Goal: Task Accomplishment & Management: Complete application form

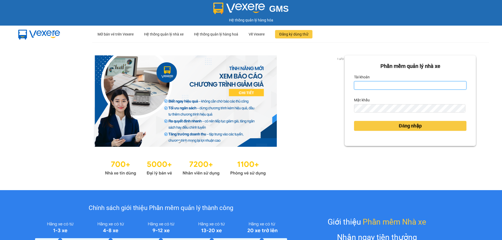
click at [374, 87] on input "Tài khoản" at bounding box center [410, 85] width 112 height 8
type input "taigh.ct"
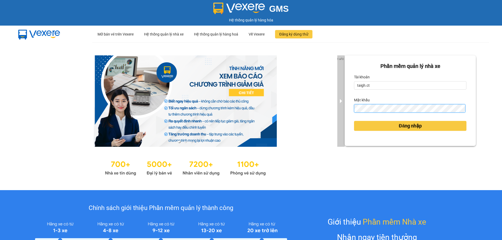
click at [337, 109] on div "1 of 3 Phần mềm quản lý nhà xe Tài khoản taigh.ct Mật khẩu Đăng nhập" at bounding box center [251, 116] width 502 height 148
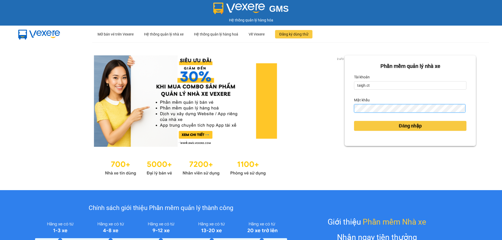
click at [354, 121] on button "Đăng nhập" at bounding box center [410, 126] width 112 height 10
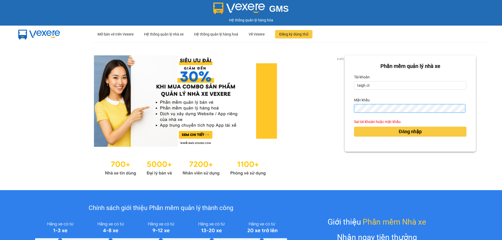
click at [354, 127] on button "Đăng nhập" at bounding box center [410, 132] width 112 height 10
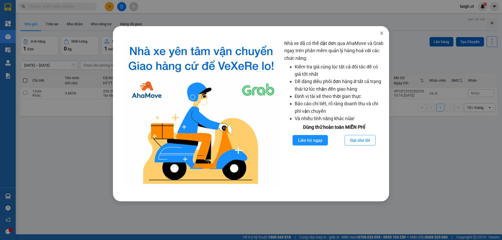
drag, startPoint x: 381, startPoint y: 33, endPoint x: 323, endPoint y: 44, distance: 58.3
click at [381, 33] on icon "close" at bounding box center [382, 33] width 4 height 4
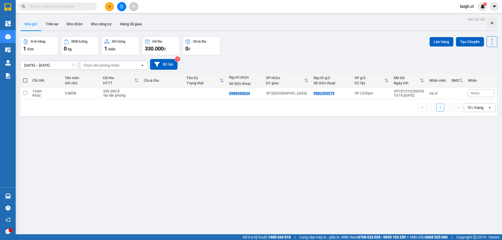
click at [82, 8] on input "text" at bounding box center [60, 7] width 62 height 6
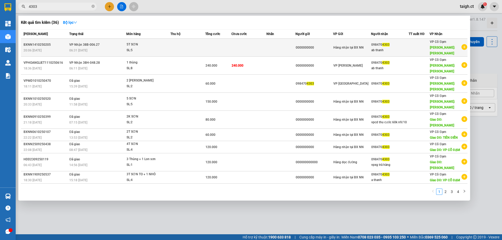
type input "4303"
click at [94, 44] on span "VP Nhận 38B-006.27" at bounding box center [84, 45] width 30 height 4
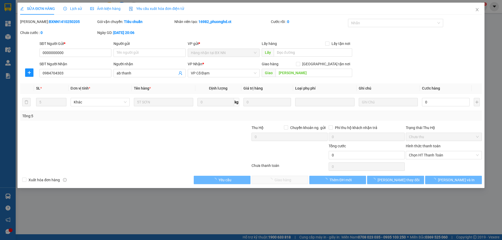
type input "0000000000"
type input "0984704303"
type input "ab thanh"
type input "[PERSON_NAME]"
type input "0"
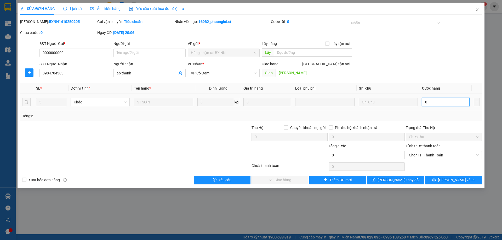
click at [430, 100] on input "0" at bounding box center [446, 102] width 48 height 8
type input "1"
type input "15"
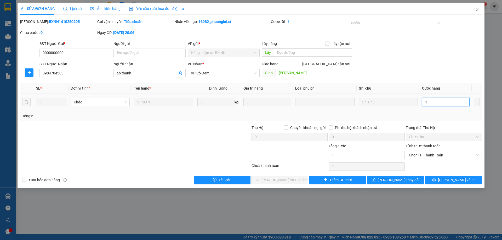
type input "15"
type input "150"
click at [438, 157] on span "Chọn HT Thanh Toán" at bounding box center [444, 155] width 70 height 8
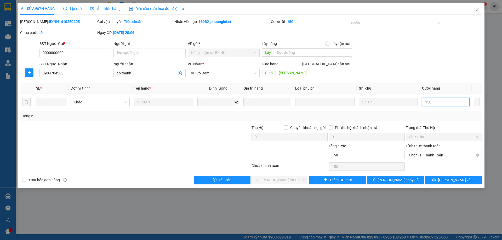
type input "150"
type input "150.000"
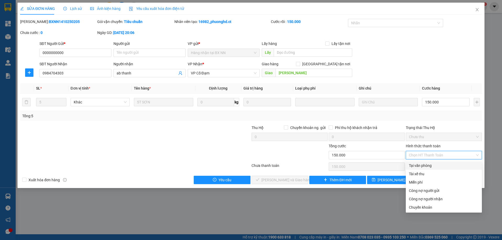
click at [433, 162] on div "Tại văn phòng" at bounding box center [444, 166] width 76 height 8
type input "0"
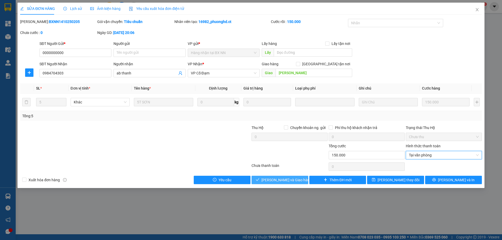
click at [289, 182] on span "[PERSON_NAME] và Giao hàng" at bounding box center [287, 180] width 50 height 6
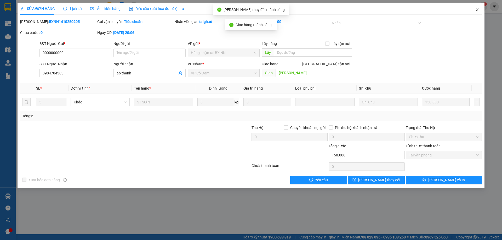
click at [480, 7] on span "Close" at bounding box center [477, 10] width 15 height 15
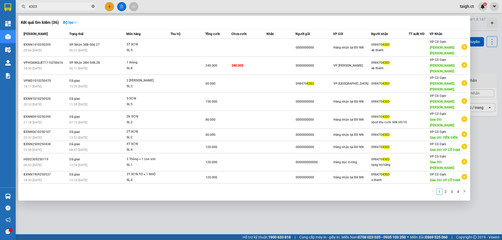
click at [92, 6] on icon "close-circle" at bounding box center [93, 6] width 3 height 3
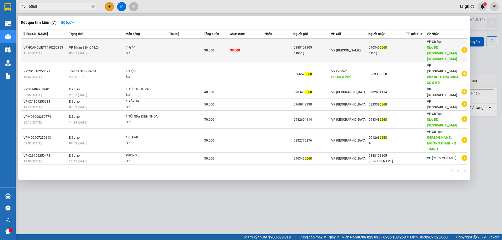
type input "6568"
click at [95, 47] on span "VP Nhận 38H-048.24" at bounding box center [84, 48] width 31 height 4
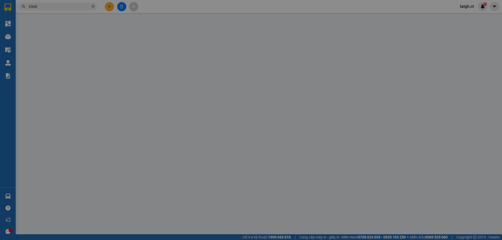
type input "0388101105"
type input "a thắng"
type input "0903466568"
type input "a long"
type input "chợ đình . [GEOGRAPHIC_DATA]"
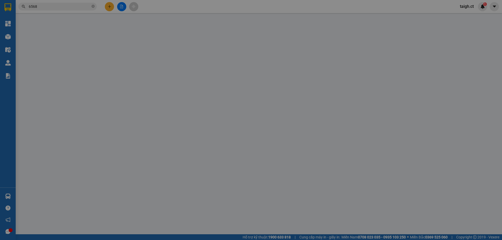
type input "0"
type input "30.000"
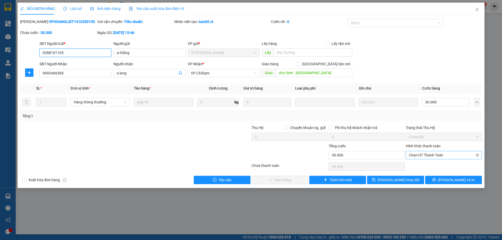
click at [425, 154] on span "Chọn HT Thanh Toán" at bounding box center [444, 155] width 70 height 8
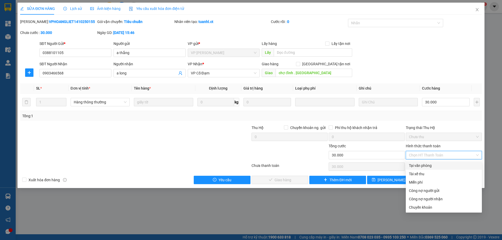
click at [420, 164] on div "Tại văn phòng" at bounding box center [444, 166] width 70 height 6
type input "0"
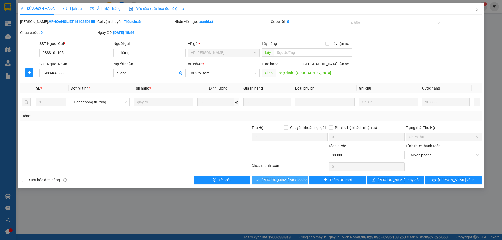
click at [285, 180] on span "[PERSON_NAME] và Giao hàng" at bounding box center [287, 180] width 50 height 6
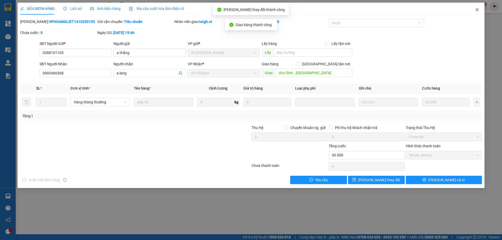
click at [478, 9] on icon "close" at bounding box center [477, 10] width 4 height 4
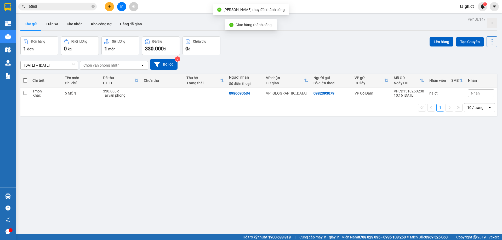
click at [61, 2] on div "Kết quả tìm kiếm ( 7 ) Bộ lọc Mã ĐH Trạng thái Món hàng Thu hộ Tổng cước Chưa c…" at bounding box center [251, 6] width 502 height 13
click at [61, 8] on input "6568" at bounding box center [60, 7] width 62 height 6
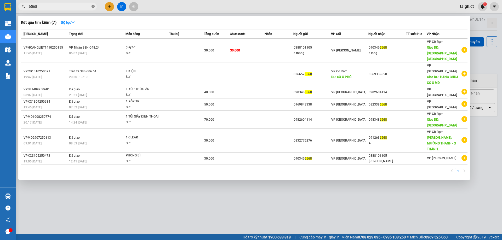
click at [92, 5] on icon "close-circle" at bounding box center [93, 6] width 3 height 3
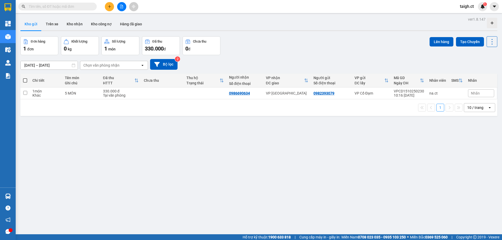
click at [73, 7] on input "text" at bounding box center [60, 7] width 62 height 6
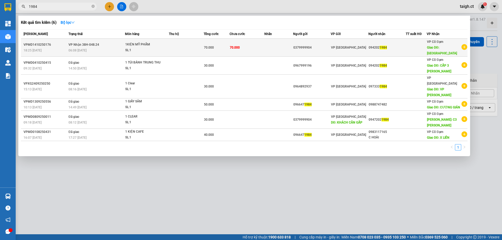
type input "1984"
click at [84, 46] on span "VP Nhận 38H-048.24" at bounding box center [84, 45] width 31 height 4
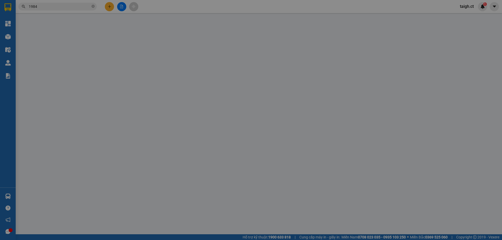
type input "0379999904"
type input "0942021984"
type input "[PERSON_NAME]"
type input "0"
type input "70.000"
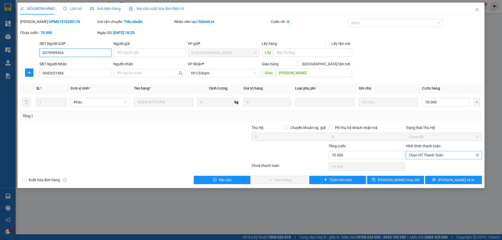
click at [426, 158] on span "Chọn HT Thanh Toán" at bounding box center [444, 155] width 70 height 8
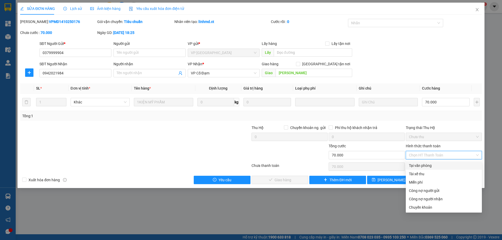
click at [424, 165] on div "Tại văn phòng" at bounding box center [444, 166] width 70 height 6
type input "0"
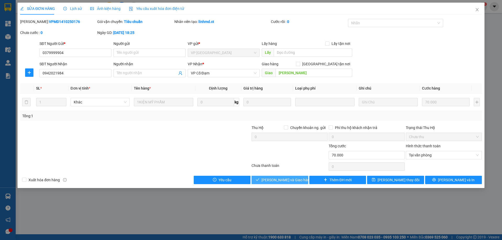
click at [276, 180] on span "[PERSON_NAME] và Giao hàng" at bounding box center [287, 180] width 50 height 6
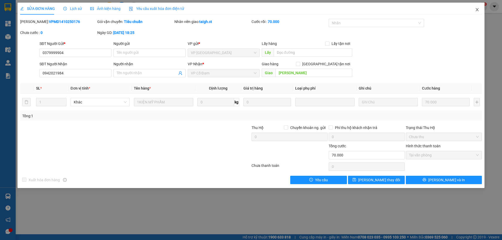
drag, startPoint x: 478, startPoint y: 9, endPoint x: 167, endPoint y: 13, distance: 311.2
click at [478, 9] on icon "close" at bounding box center [477, 10] width 4 height 4
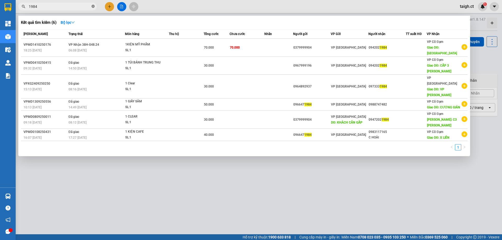
click at [93, 5] on icon "close-circle" at bounding box center [93, 6] width 3 height 3
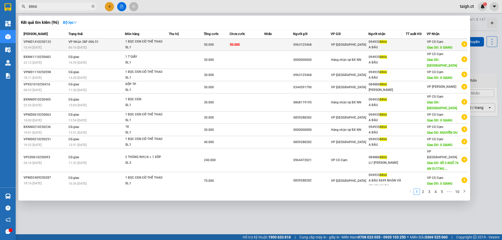
type input "8866"
click at [91, 41] on span "VP Nhận 38F-006.51" at bounding box center [84, 42] width 30 height 4
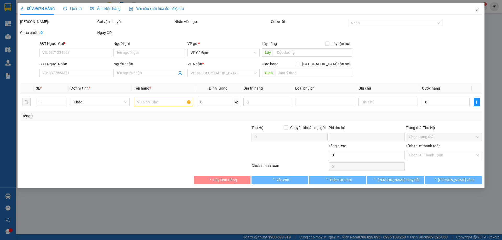
type input "0963125468"
type input "0949358866"
type input "A BÁU"
type input "X GIANG"
type input "0"
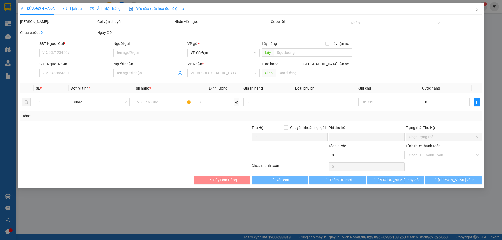
type input "50.000"
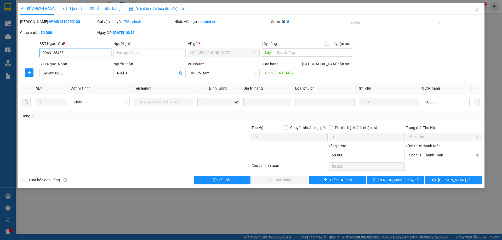
click at [432, 153] on span "Chọn HT Thanh Toán" at bounding box center [444, 155] width 70 height 8
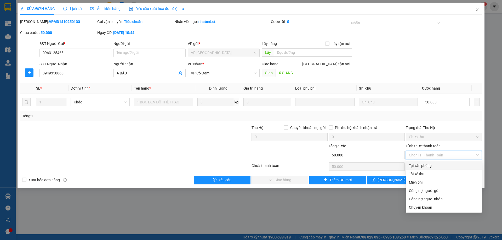
click at [427, 165] on div "Tại văn phòng" at bounding box center [444, 166] width 70 height 6
type input "0"
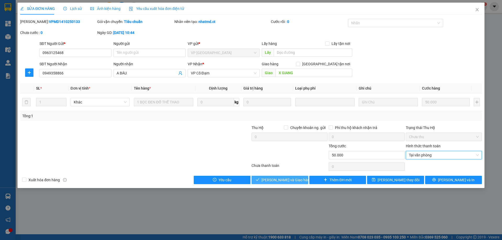
click at [291, 178] on span "[PERSON_NAME] và Giao hàng" at bounding box center [287, 180] width 50 height 6
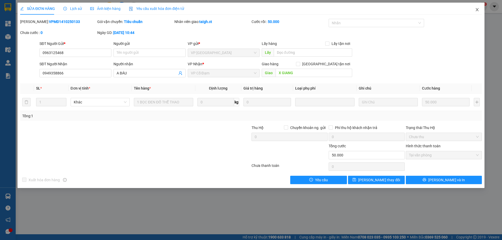
click at [479, 9] on icon "close" at bounding box center [477, 10] width 4 height 4
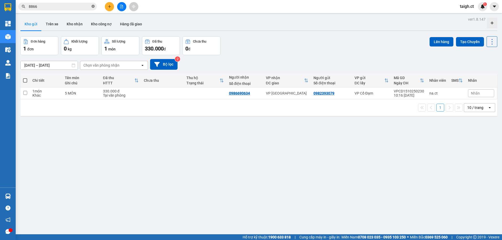
click at [93, 6] on icon "close-circle" at bounding box center [93, 6] width 3 height 3
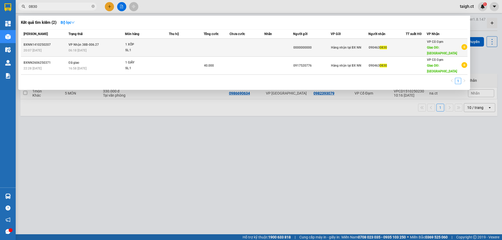
type input "0830"
click at [98, 49] on div "06:18 [DATE]" at bounding box center [97, 51] width 56 height 6
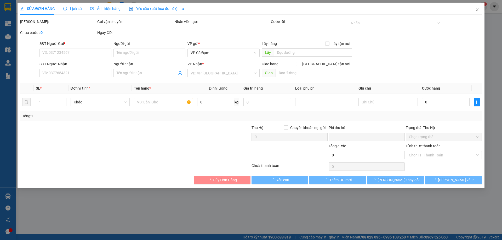
type input "0000000000"
type input "0904630830"
type input "[PERSON_NAME]"
type input "0"
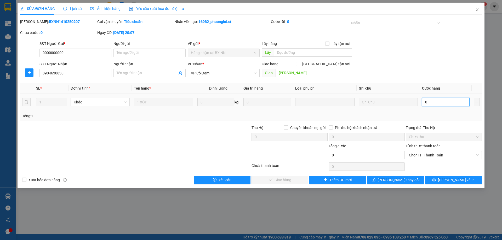
click at [447, 105] on input "0" at bounding box center [446, 102] width 48 height 8
type input "4"
type input "40"
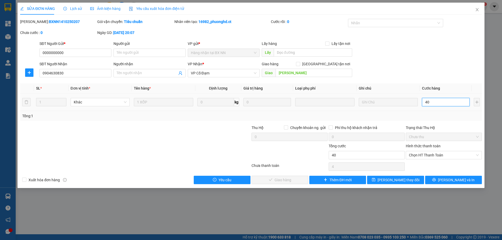
type input "40"
drag, startPoint x: 430, startPoint y: 152, endPoint x: 429, endPoint y: 155, distance: 3.1
click at [430, 154] on span "Chọn HT Thanh Toán" at bounding box center [444, 155] width 70 height 8
type input "40"
type input "40.000"
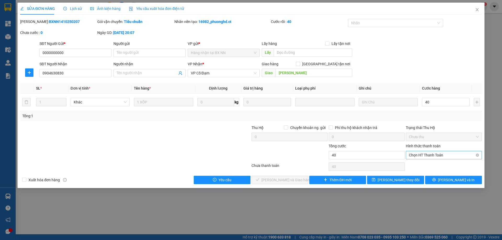
type input "40.000"
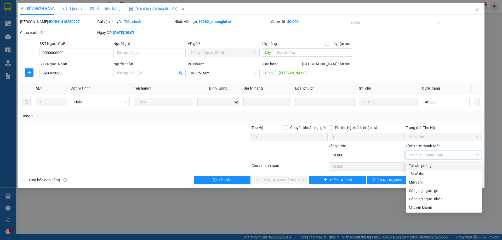
click at [423, 167] on div "Tại văn phòng" at bounding box center [444, 166] width 70 height 6
type input "0"
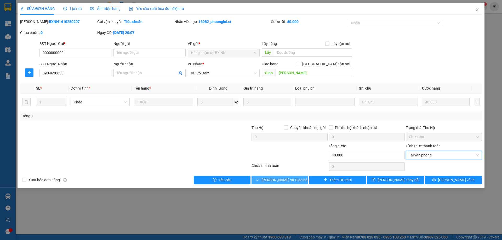
click at [278, 178] on span "[PERSON_NAME] và Giao hàng" at bounding box center [287, 180] width 50 height 6
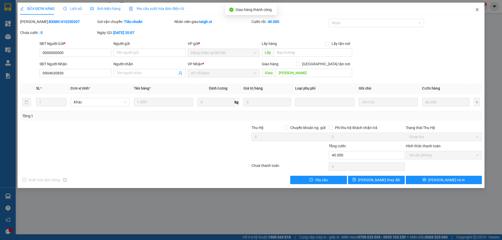
click at [478, 7] on span "Close" at bounding box center [477, 10] width 15 height 15
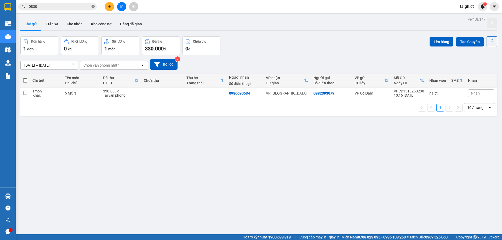
click at [93, 5] on icon "close-circle" at bounding box center [93, 6] width 3 height 3
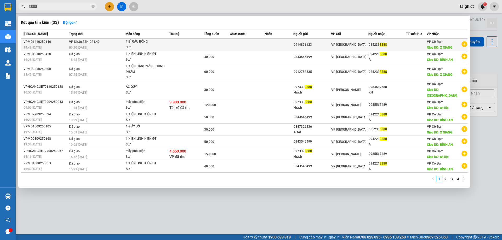
type input "3888"
click at [128, 43] on div "1 BÌ GẤU BÔNG" at bounding box center [145, 42] width 39 height 6
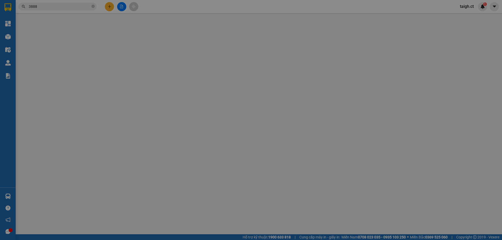
type input "0914891123"
type input "0852333888"
type input "X GIANG"
type input "0"
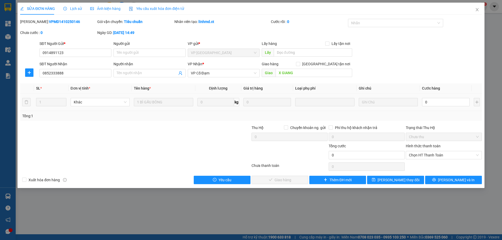
click at [420, 104] on tr "1 Khác 1 BÌ GẤU BÔNG 0 kg 0 0" at bounding box center [251, 103] width 462 height 18
click at [425, 100] on input "0" at bounding box center [446, 102] width 48 height 8
type input "1"
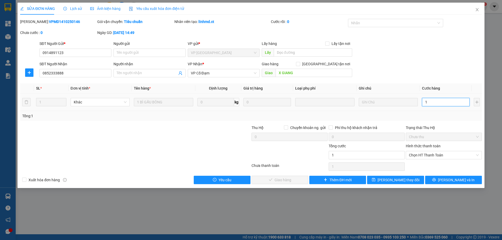
type input "15"
type input "150"
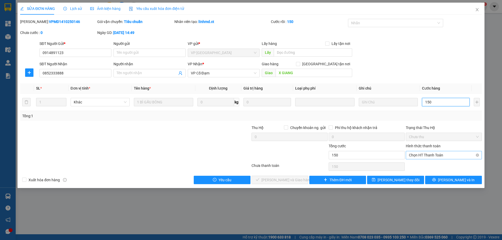
click at [417, 155] on span "Chọn HT Thanh Toán" at bounding box center [444, 155] width 70 height 8
type input "150"
type input "150.000"
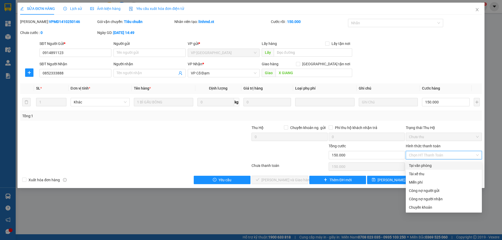
click at [417, 166] on div "Tại văn phòng" at bounding box center [444, 166] width 70 height 6
type input "0"
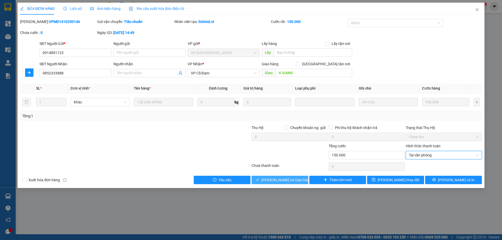
click at [272, 178] on span "[PERSON_NAME] và Giao hàng" at bounding box center [287, 180] width 50 height 6
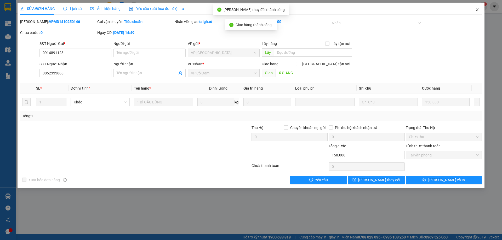
click at [480, 8] on span "Close" at bounding box center [477, 10] width 15 height 15
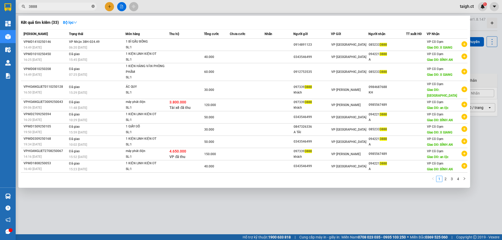
click at [93, 6] on icon "close-circle" at bounding box center [93, 6] width 3 height 3
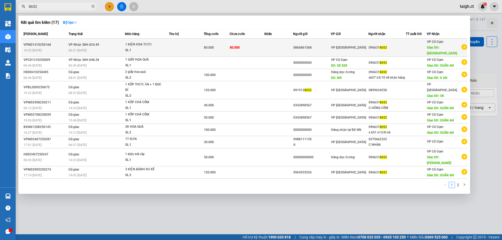
type input "8652"
click at [98, 50] on div "06:21 [DATE]" at bounding box center [97, 51] width 56 height 6
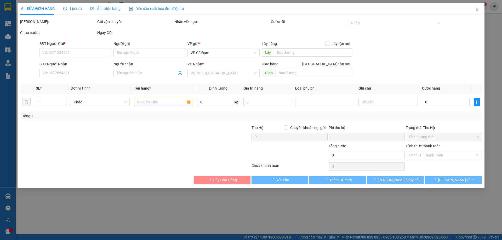
type input "0866861568"
type input "0966318652"
type input "[GEOGRAPHIC_DATA]"
type input "0"
type input "80.000"
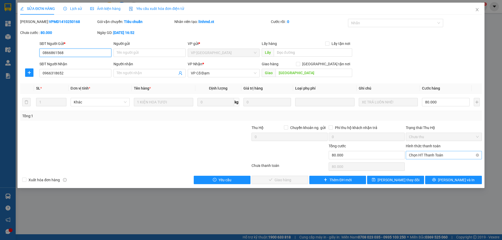
click at [419, 154] on span "Chọn HT Thanh Toán" at bounding box center [444, 155] width 70 height 8
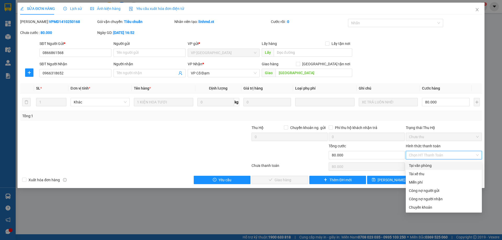
click at [416, 163] on div "Tại văn phòng" at bounding box center [444, 166] width 70 height 6
type input "0"
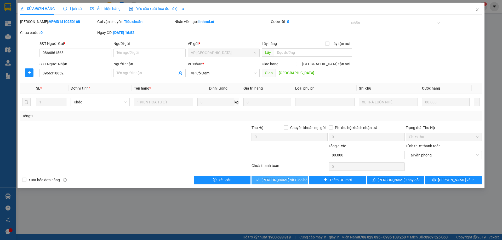
click at [284, 180] on span "[PERSON_NAME] và Giao hàng" at bounding box center [287, 180] width 50 height 6
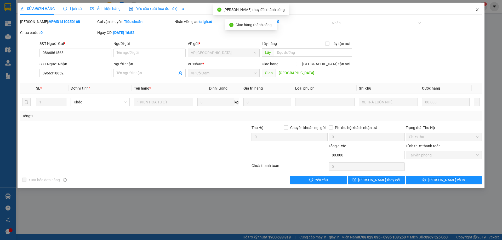
click at [477, 9] on icon "close" at bounding box center [477, 10] width 4 height 4
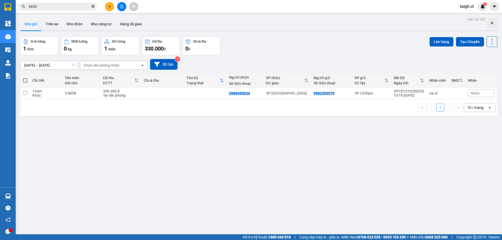
click at [93, 7] on icon "close-circle" at bounding box center [93, 6] width 3 height 3
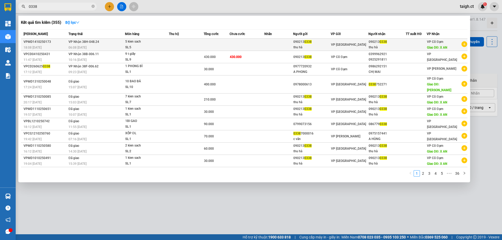
type input "0338"
click at [87, 43] on span "VP Nhận 38H-048.24" at bounding box center [84, 42] width 31 height 4
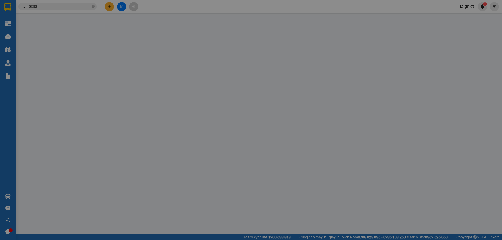
type input "0902130338"
type input "thu hà"
type input "0902130338"
type input "thu hà"
type input "X AN"
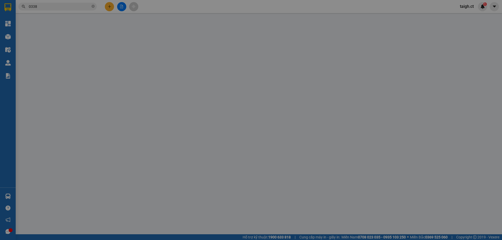
type input "0"
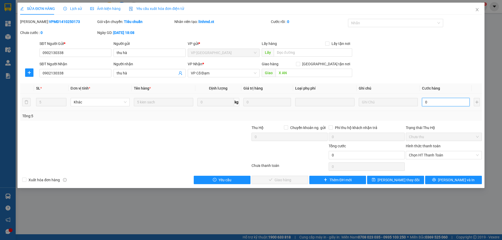
click at [433, 102] on input "0" at bounding box center [446, 102] width 48 height 8
type input "1"
type input "15"
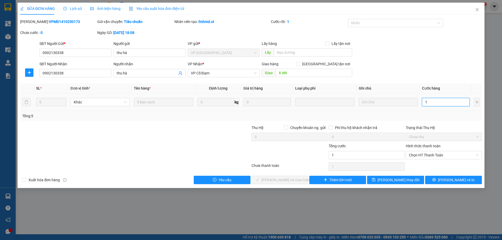
type input "15"
type input "150"
click at [424, 156] on span "Chọn HT Thanh Toán" at bounding box center [444, 155] width 70 height 8
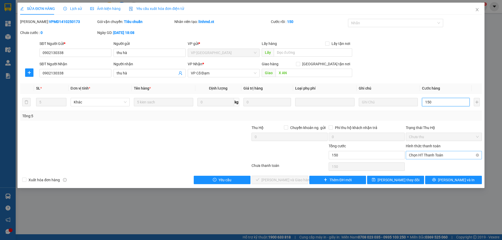
type input "150"
type input "150.000"
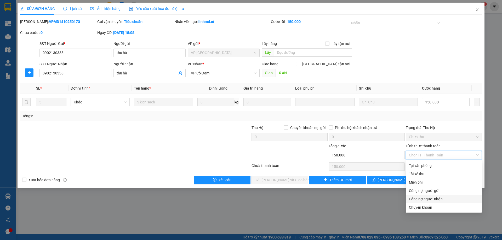
drag, startPoint x: 422, startPoint y: 200, endPoint x: 411, endPoint y: 201, distance: 10.5
click at [421, 200] on div "Công nợ người nhận" at bounding box center [444, 199] width 70 height 6
type input "0"
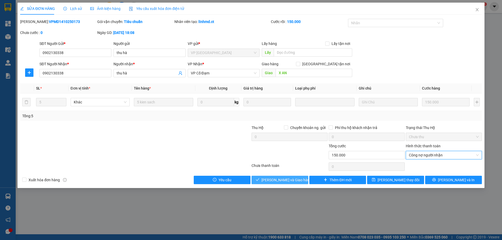
click at [285, 176] on button "[PERSON_NAME] và Giao hàng" at bounding box center [280, 180] width 57 height 8
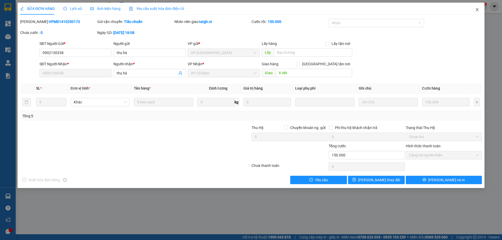
click at [480, 7] on span "Close" at bounding box center [477, 10] width 15 height 15
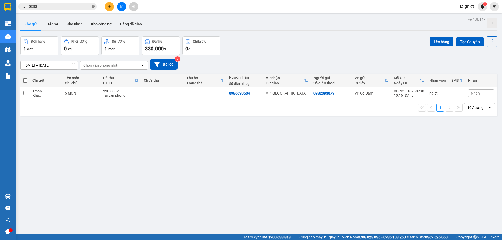
click at [93, 5] on icon "close-circle" at bounding box center [93, 6] width 3 height 3
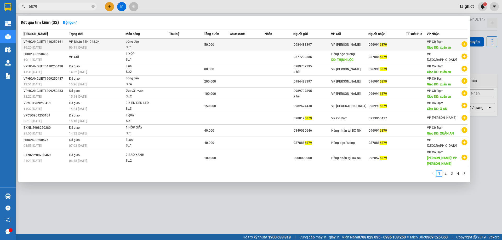
type input "6879"
click at [96, 46] on div "06:11 [DATE]" at bounding box center [97, 48] width 56 height 6
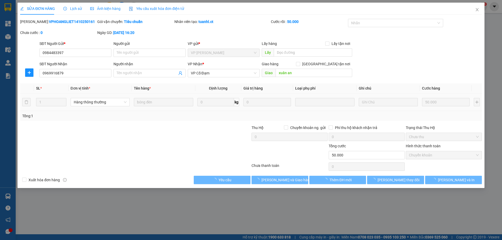
type input "0984483397"
type input "0969916879"
type input "xuân an"
type input "0"
type input "50.000"
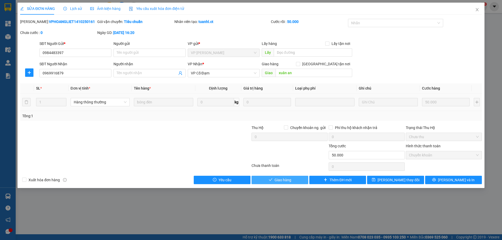
click at [295, 180] on button "Giao hàng" at bounding box center [280, 180] width 57 height 8
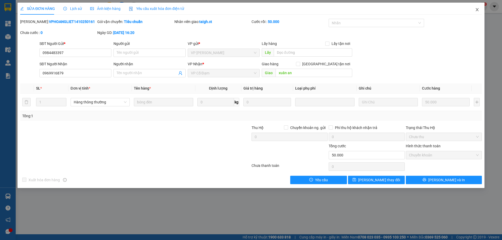
drag, startPoint x: 479, startPoint y: 9, endPoint x: 183, endPoint y: 6, distance: 295.3
click at [473, 10] on span "Close" at bounding box center [477, 10] width 15 height 15
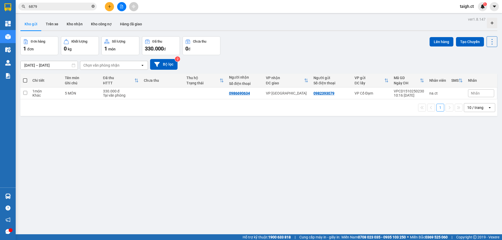
click at [94, 7] on icon "close-circle" at bounding box center [93, 6] width 3 height 3
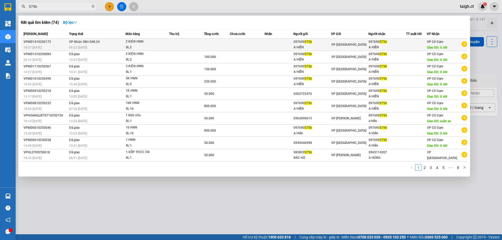
type input "5756"
click at [78, 44] on span "VP Nhận 38H-048.24" at bounding box center [84, 42] width 31 height 4
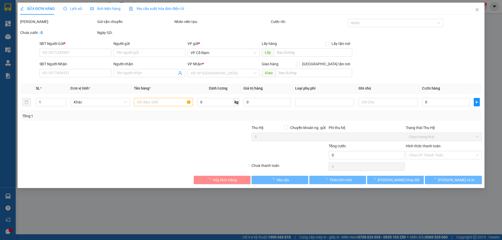
type input "0976905756"
type input "A HIỂN"
type input "0976905756"
type input "A HIỂN"
type input "X AN"
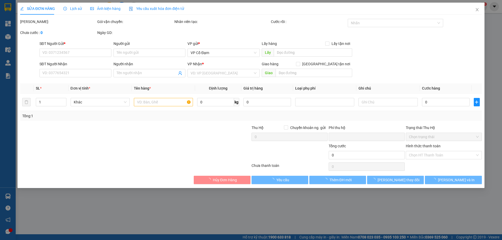
type input "0"
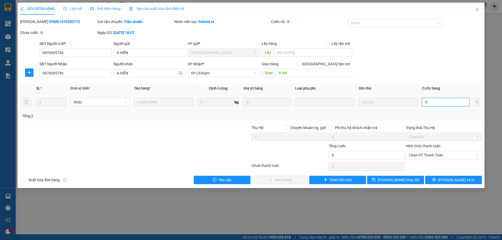
click at [439, 103] on input "0" at bounding box center [446, 102] width 48 height 8
type input "1"
type input "10"
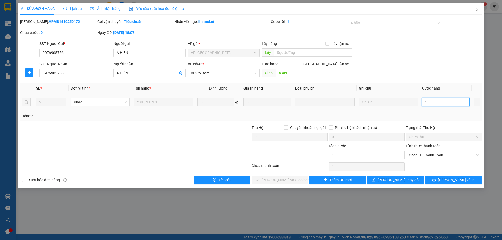
type input "10"
type input "100"
click at [430, 159] on span "Chọn HT Thanh Toán" at bounding box center [444, 155] width 70 height 8
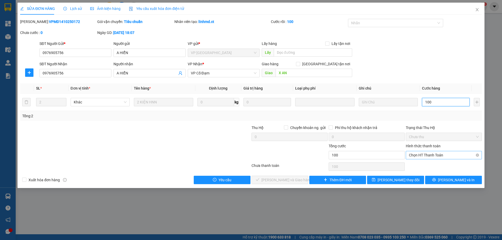
type input "100"
type input "100.000"
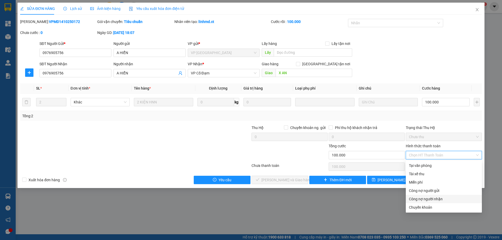
click at [425, 200] on div "Công nợ người nhận" at bounding box center [444, 199] width 70 height 6
type input "0"
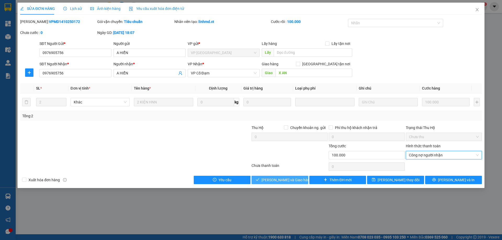
click at [288, 180] on span "[PERSON_NAME] và Giao hàng" at bounding box center [287, 180] width 50 height 6
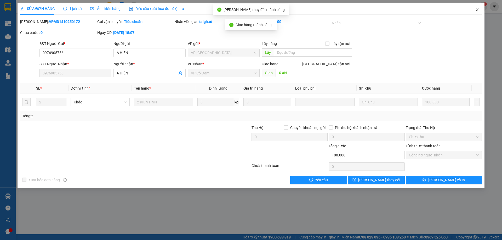
click at [476, 8] on icon "close" at bounding box center [477, 10] width 4 height 4
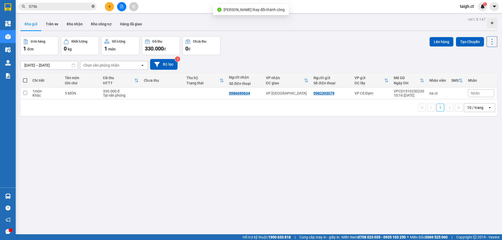
click at [94, 8] on icon "close-circle" at bounding box center [93, 6] width 3 height 3
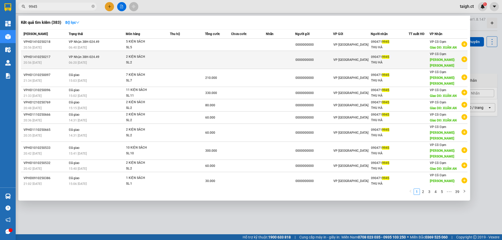
type input "9945"
click at [72, 55] on span "VP Nhận 38H-024.49" at bounding box center [84, 57] width 31 height 4
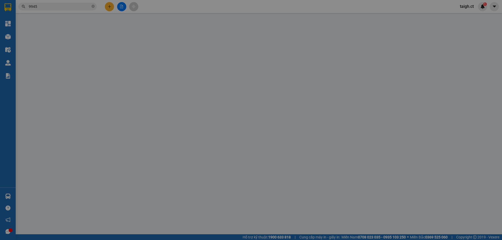
type input "0000000000"
type input "0904719945"
type input "THU HÀ"
type input "[PERSON_NAME]"
type input "0"
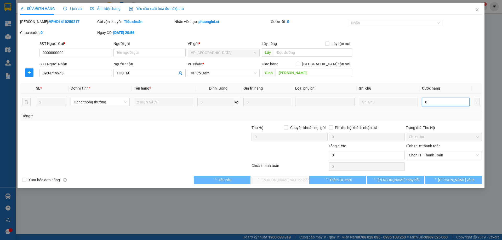
click at [442, 103] on input "0" at bounding box center [446, 102] width 48 height 8
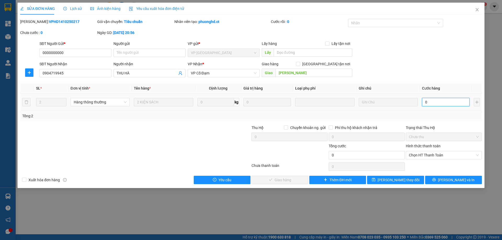
type input "6"
type input "60"
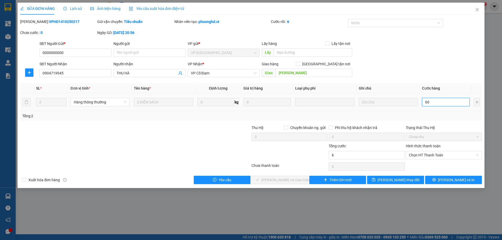
type input "60"
click at [423, 159] on span "Chọn HT Thanh Toán" at bounding box center [444, 155] width 70 height 8
type input "60"
type input "60.000"
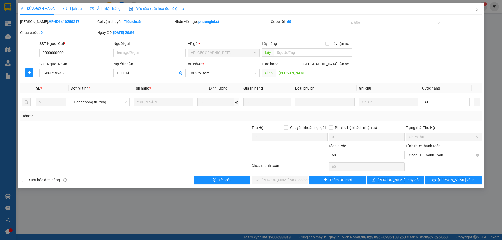
type input "60.000"
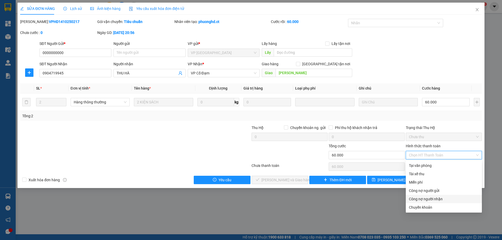
drag, startPoint x: 418, startPoint y: 196, endPoint x: 353, endPoint y: 196, distance: 65.4
click at [417, 196] on div "Công nợ người nhận" at bounding box center [444, 199] width 76 height 8
type input "0"
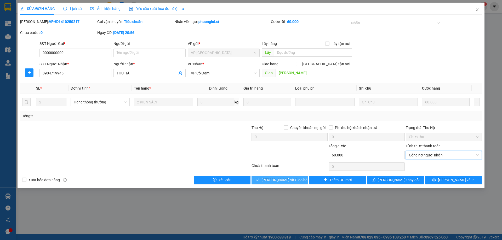
drag, startPoint x: 291, startPoint y: 181, endPoint x: 300, endPoint y: 176, distance: 10.1
click at [291, 181] on span "[PERSON_NAME] và Giao hàng" at bounding box center [287, 180] width 50 height 6
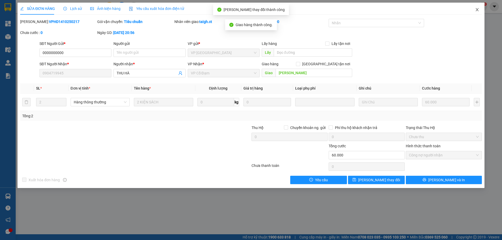
click at [477, 8] on span "Close" at bounding box center [477, 10] width 15 height 15
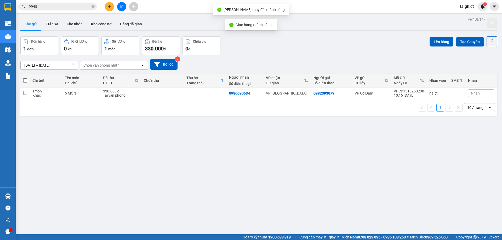
click at [80, 4] on input "9945" at bounding box center [60, 7] width 62 height 6
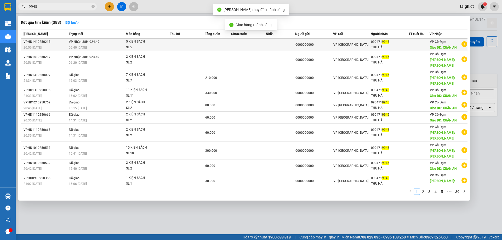
click at [89, 41] on span "VP Nhận 38H-024.49" at bounding box center [84, 42] width 31 height 4
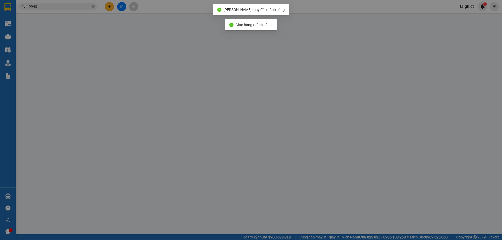
type input "0000000000"
type input "0904719945"
type input "THU HÀ"
type input "XUÂN AN"
type input "0"
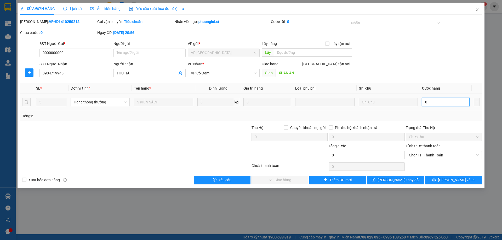
click at [433, 104] on input "0" at bounding box center [446, 102] width 48 height 8
type input "1"
type input "15"
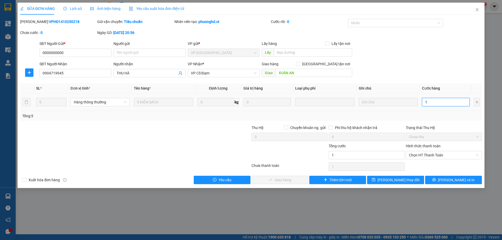
type input "15"
type input "150"
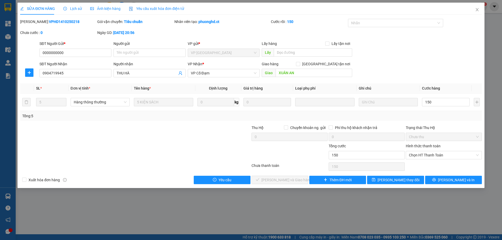
type input "150.000"
click at [438, 149] on div "Hình thức thanh toán" at bounding box center [444, 147] width 76 height 8
click at [437, 154] on span "Chọn HT Thanh Toán" at bounding box center [444, 155] width 70 height 8
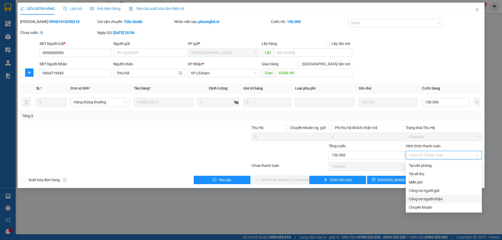
click at [423, 198] on div "Công nợ người nhận" at bounding box center [444, 199] width 70 height 6
type input "0"
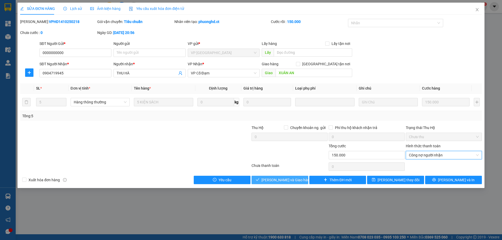
click at [281, 180] on span "[PERSON_NAME] và Giao hàng" at bounding box center [287, 180] width 50 height 6
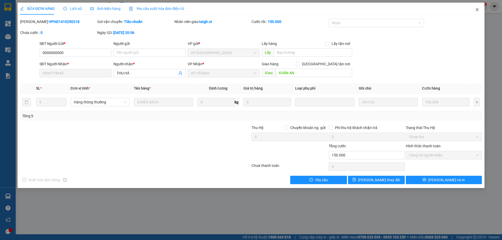
click at [478, 10] on icon "close" at bounding box center [477, 9] width 3 height 3
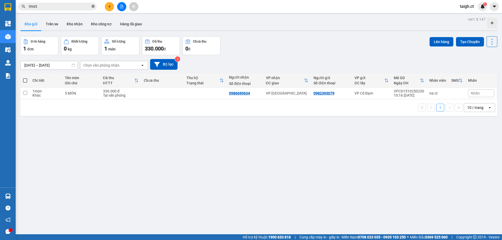
click at [92, 5] on icon "close-circle" at bounding box center [93, 6] width 3 height 3
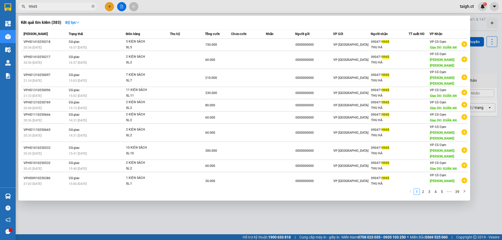
type input "9945"
click at [91, 6] on span "9945" at bounding box center [57, 7] width 78 height 8
click at [93, 7] on icon "close-circle" at bounding box center [93, 6] width 3 height 3
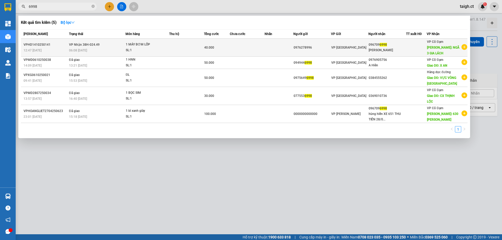
type input "6998"
click at [92, 44] on span "VP Nhận 38H-024.49" at bounding box center [84, 45] width 31 height 4
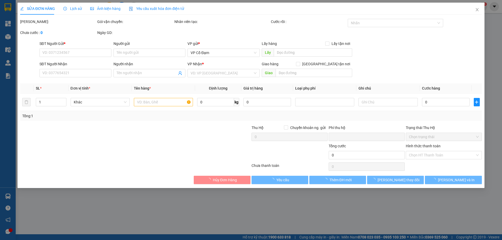
type input "0976278996"
type input "0967096998"
type input "[PERSON_NAME]"
type input "NGÃ 3 GIA LÁCH"
type input "0"
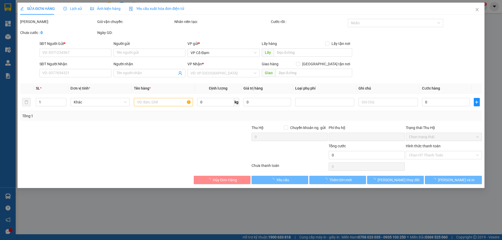
type input "40.000"
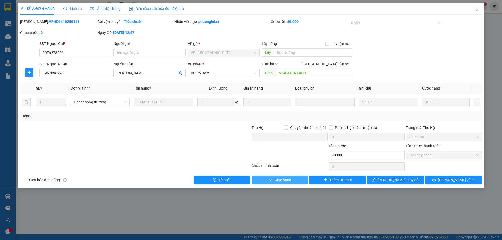
click at [281, 179] on span "Giao hàng" at bounding box center [283, 180] width 17 height 6
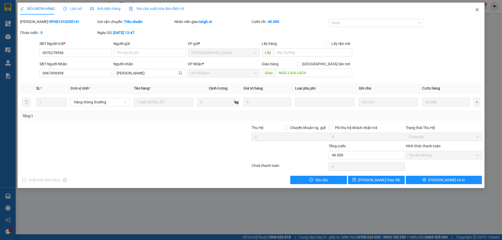
click at [478, 9] on icon "close" at bounding box center [477, 10] width 4 height 4
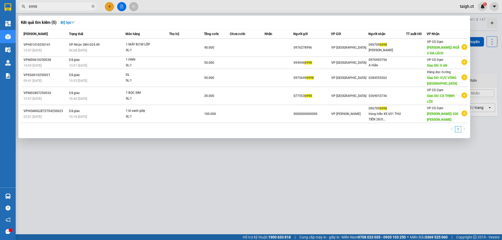
click at [91, 6] on span "6998" at bounding box center [57, 7] width 78 height 8
click at [92, 4] on span at bounding box center [93, 6] width 3 height 5
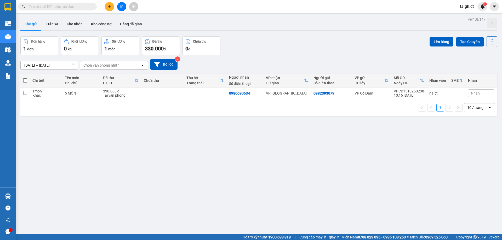
click at [93, 5] on span at bounding box center [93, 7] width 3 height 6
click at [78, 5] on input "text" at bounding box center [60, 7] width 62 height 6
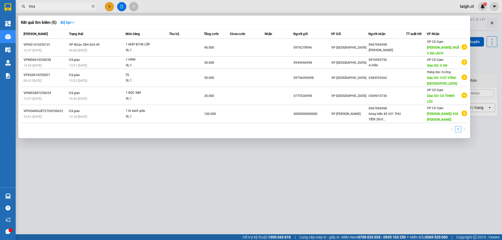
type input "9945"
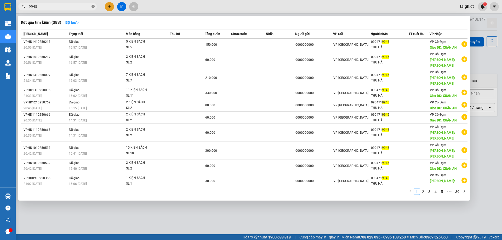
click at [94, 6] on icon "close-circle" at bounding box center [93, 6] width 3 height 3
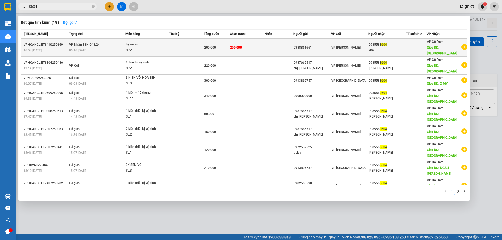
type input "8604"
click at [79, 43] on span "VP Nhận 38H-048.24" at bounding box center [84, 45] width 31 height 4
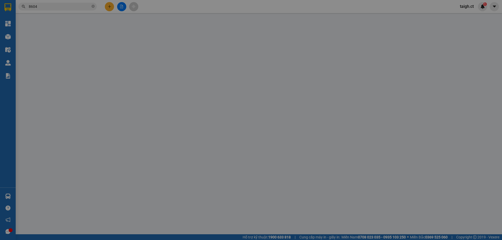
type input "0388861661"
type input "0985588604"
type input "kha"
type input "xuân mỹ"
type input "0"
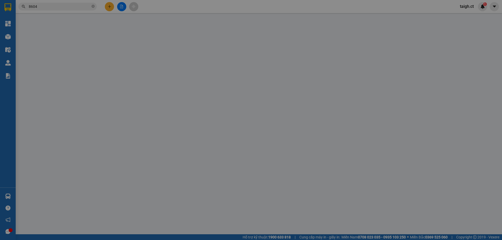
type input "200.000"
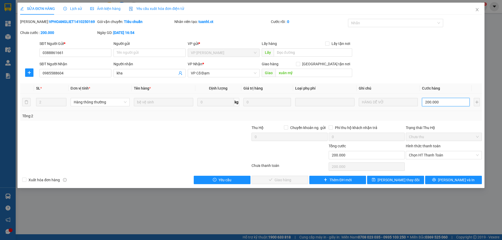
click at [441, 102] on input "200.000" at bounding box center [446, 102] width 48 height 8
type input "1"
type input "17"
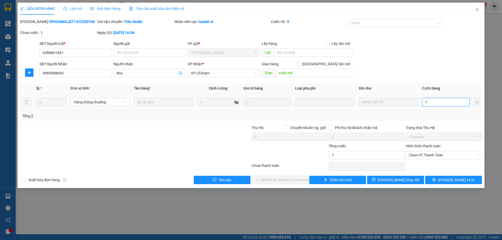
type input "17"
type input "170"
click at [417, 156] on span "Chọn HT Thanh Toán" at bounding box center [444, 155] width 70 height 8
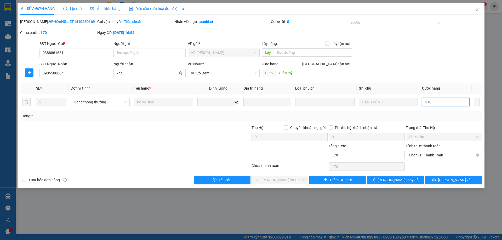
type input "170"
type input "170.000"
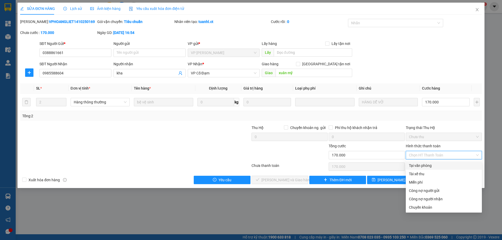
drag, startPoint x: 419, startPoint y: 166, endPoint x: 328, endPoint y: 174, distance: 91.3
click at [418, 166] on div "Tại văn phòng" at bounding box center [444, 166] width 70 height 6
type input "0"
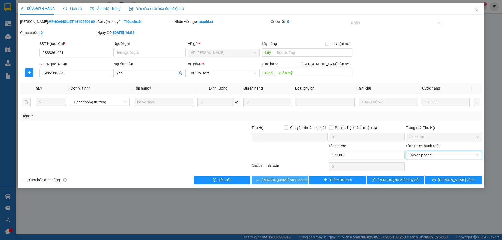
click at [272, 180] on span "[PERSON_NAME] và Giao hàng" at bounding box center [287, 180] width 50 height 6
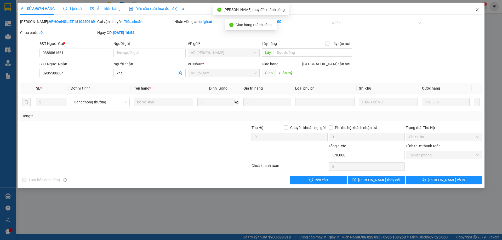
click at [478, 8] on icon "close" at bounding box center [477, 10] width 4 height 4
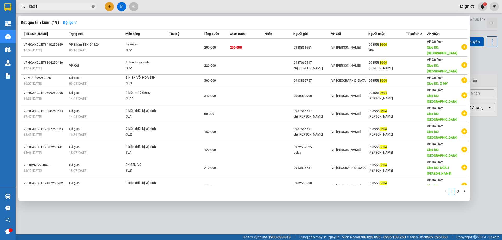
click at [93, 7] on icon "close-circle" at bounding box center [93, 6] width 3 height 3
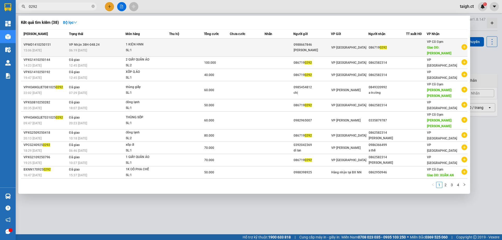
type input "0292"
click at [60, 42] on div "VPMD1410250151" at bounding box center [46, 44] width 44 height 5
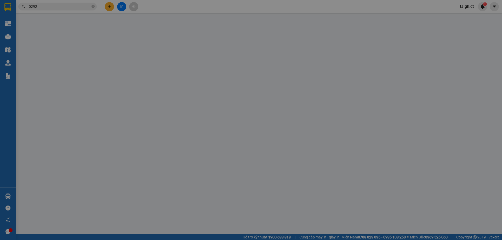
type input "0988667846"
type input "[PERSON_NAME]"
type input "0867190292"
type input "XUÂN MỸ"
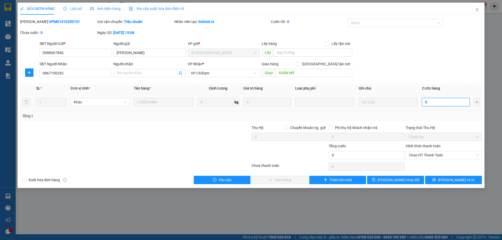
click at [441, 106] on input "0" at bounding box center [446, 102] width 48 height 8
click at [428, 154] on span "Chọn HT Thanh Toán" at bounding box center [444, 155] width 70 height 8
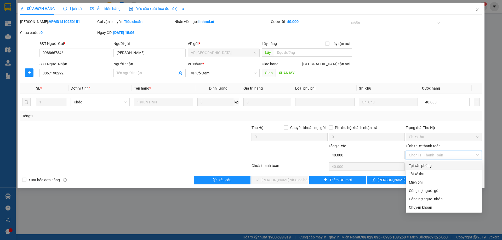
click at [427, 169] on div "Tại văn phòng" at bounding box center [444, 166] width 76 height 8
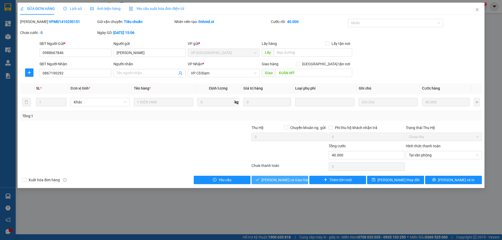
click at [296, 180] on span "[PERSON_NAME] và Giao hàng" at bounding box center [287, 180] width 50 height 6
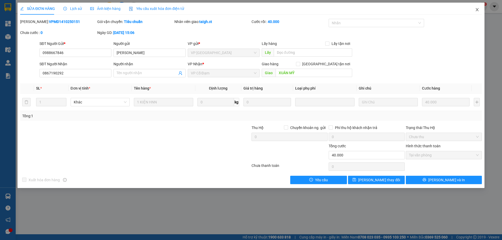
click at [476, 8] on icon "close" at bounding box center [477, 10] width 4 height 4
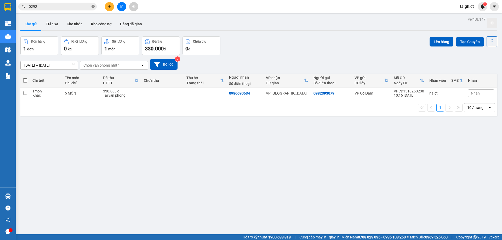
click at [93, 7] on icon "close-circle" at bounding box center [93, 6] width 3 height 3
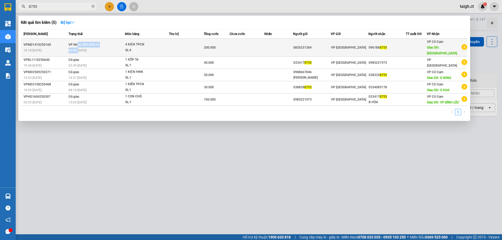
click at [78, 44] on td "VP Nhận 38H-048.24 06:08 [DATE]" at bounding box center [96, 48] width 58 height 18
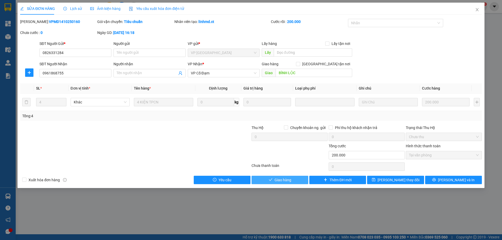
click at [287, 179] on span "Giao hàng" at bounding box center [283, 180] width 17 height 6
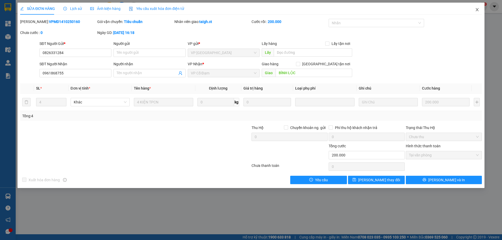
click at [476, 8] on icon "close" at bounding box center [477, 10] width 4 height 4
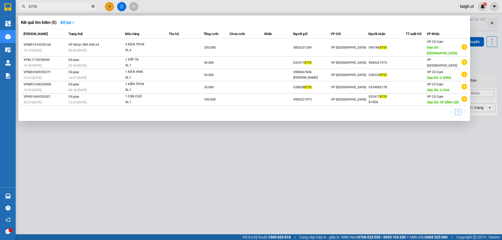
click at [93, 7] on icon "close-circle" at bounding box center [93, 6] width 3 height 3
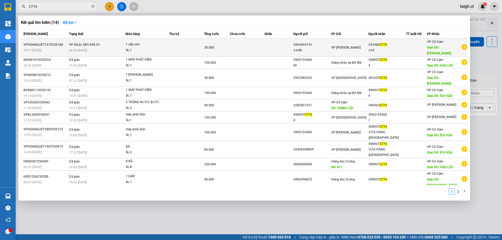
click at [95, 48] on div "06:10 [DATE]" at bounding box center [97, 51] width 56 height 6
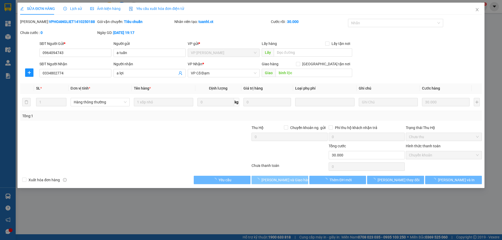
click at [283, 180] on span "[PERSON_NAME] và Giao hàng" at bounding box center [287, 180] width 50 height 6
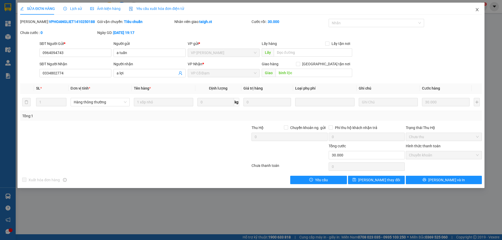
click at [477, 10] on icon "close" at bounding box center [477, 10] width 4 height 4
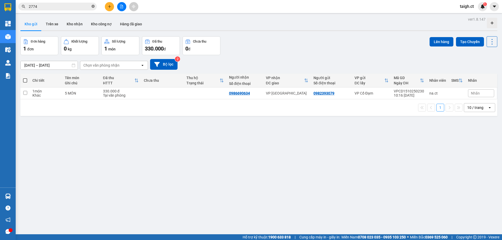
click at [92, 7] on icon "close-circle" at bounding box center [93, 6] width 3 height 3
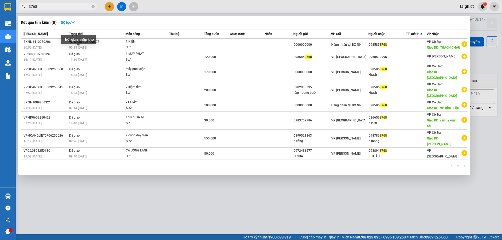
click at [79, 46] on div "Thời gian nhập kho" at bounding box center [79, 41] width 36 height 13
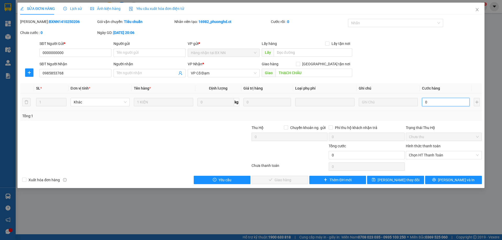
drag, startPoint x: 424, startPoint y: 101, endPoint x: 400, endPoint y: 100, distance: 24.6
click at [425, 101] on input "0" at bounding box center [446, 102] width 48 height 8
click at [416, 158] on span "Chọn HT Thanh Toán" at bounding box center [444, 155] width 70 height 8
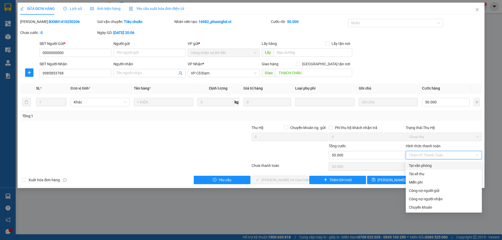
click at [416, 167] on div "Tại văn phòng" at bounding box center [444, 166] width 70 height 6
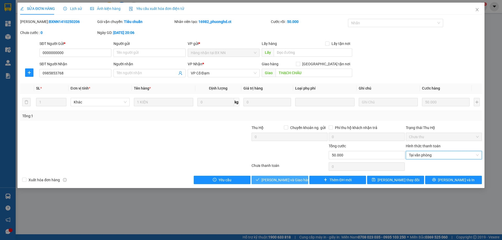
click at [292, 180] on span "[PERSON_NAME] và Giao hàng" at bounding box center [287, 180] width 50 height 6
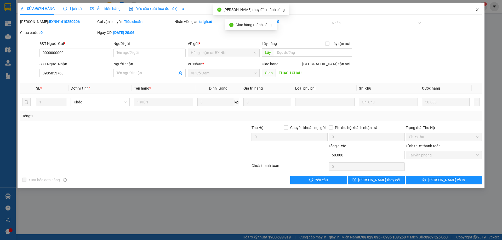
click at [478, 10] on icon "close" at bounding box center [477, 10] width 4 height 4
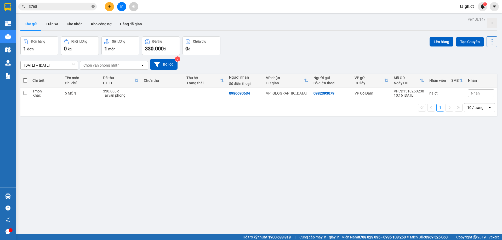
click at [93, 5] on icon "close-circle" at bounding box center [93, 6] width 3 height 3
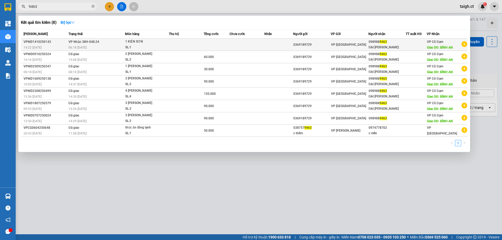
click at [67, 46] on tr "VPMD1410250143 14:22 [DATE] VP Nhận 38H-048.24 06:18 [DATE] 1 KIỆN SƠN SL: 1 03…" at bounding box center [244, 45] width 447 height 12
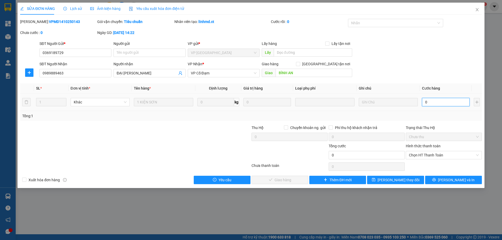
click at [431, 102] on input "0" at bounding box center [446, 102] width 48 height 8
click at [426, 154] on span "Chọn HT Thanh Toán" at bounding box center [444, 155] width 70 height 8
click at [424, 167] on div "Tại văn phòng" at bounding box center [444, 166] width 70 height 6
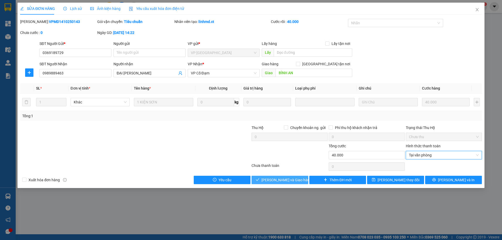
click at [291, 180] on span "[PERSON_NAME] và Giao hàng" at bounding box center [287, 180] width 50 height 6
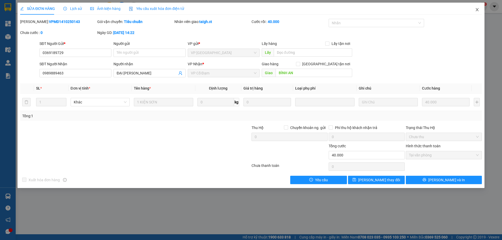
click at [478, 8] on icon "close" at bounding box center [477, 10] width 4 height 4
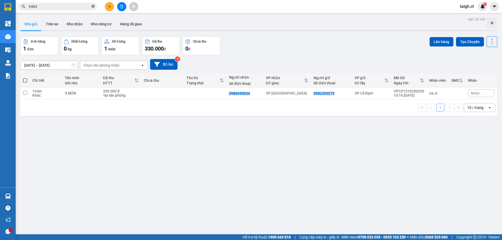
click at [92, 7] on icon "close-circle" at bounding box center [93, 6] width 3 height 3
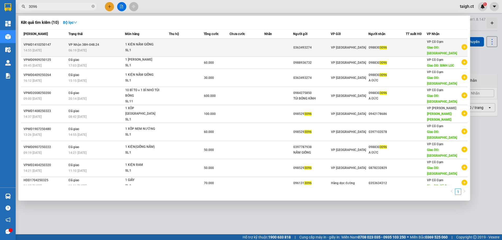
click at [87, 43] on span "VP Nhận 38H-048.24" at bounding box center [84, 45] width 31 height 4
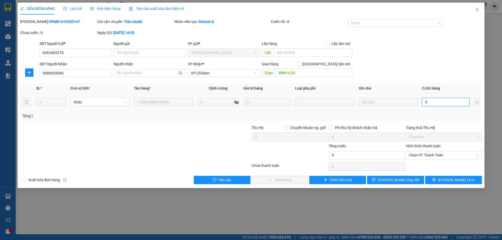
click at [437, 101] on input "0" at bounding box center [446, 102] width 48 height 8
click at [444, 154] on span "Chọn HT Thanh Toán" at bounding box center [444, 155] width 70 height 8
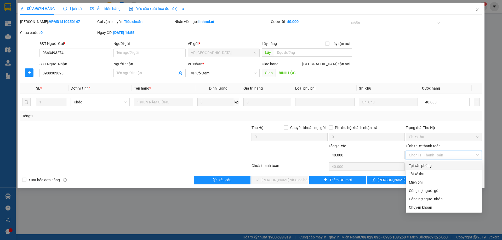
click at [437, 162] on div "Tại văn phòng" at bounding box center [444, 166] width 76 height 8
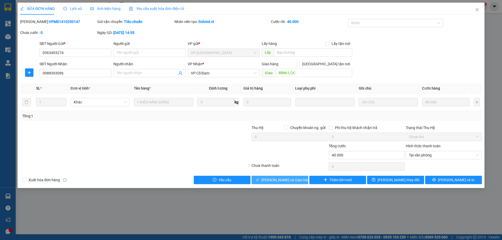
click at [293, 178] on span "[PERSON_NAME] và Giao hàng" at bounding box center [287, 180] width 50 height 6
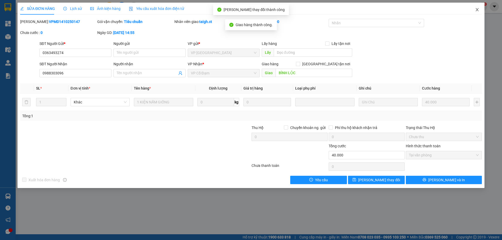
click at [478, 9] on icon "close" at bounding box center [477, 10] width 4 height 4
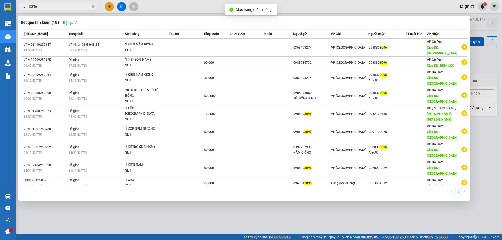
click at [91, 6] on span "3096" at bounding box center [57, 7] width 78 height 8
click at [94, 5] on icon "close-circle" at bounding box center [93, 6] width 3 height 3
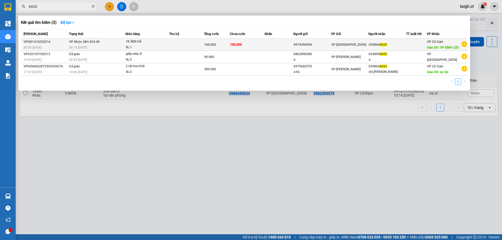
click at [198, 47] on td at bounding box center [186, 45] width 35 height 12
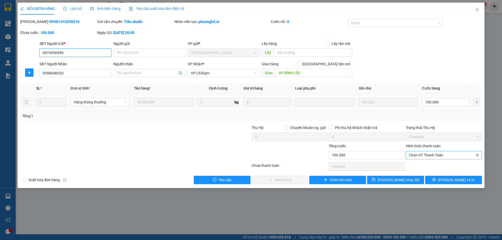
click at [425, 152] on span "Chọn HT Thanh Toán" at bounding box center [444, 155] width 70 height 8
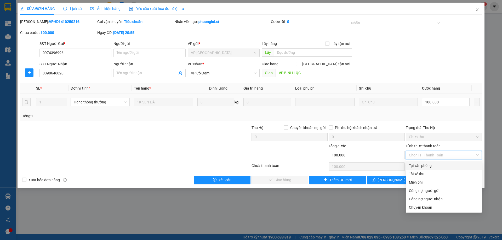
click at [420, 164] on div "Tại văn phòng" at bounding box center [444, 166] width 70 height 6
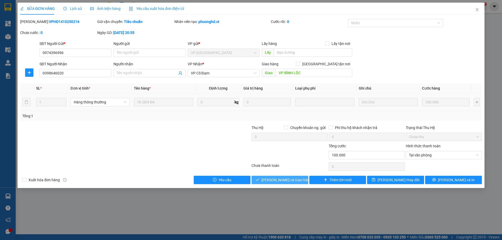
click at [298, 177] on button "[PERSON_NAME] và Giao hàng" at bounding box center [280, 180] width 57 height 8
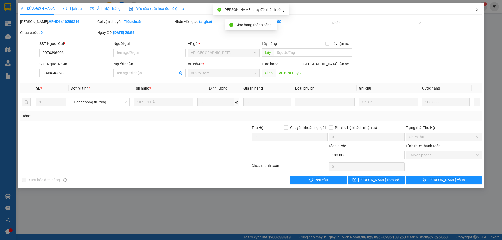
click at [480, 8] on span "Close" at bounding box center [477, 10] width 15 height 15
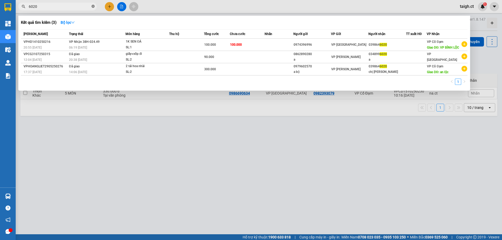
click at [93, 6] on icon "close-circle" at bounding box center [93, 6] width 3 height 3
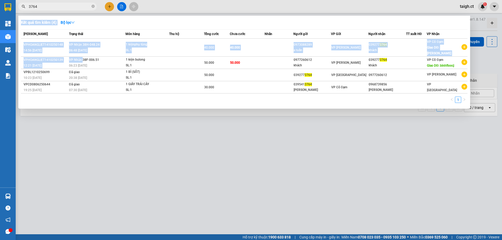
drag, startPoint x: 83, startPoint y: 54, endPoint x: 100, endPoint y: 124, distance: 72.5
click at [0, 7] on div "Kết quả tìm kiếm ( 4 ) Bộ lọc Mã ĐH Trạng thái Món hàng Thu hộ Tổng cước Chưa c…" at bounding box center [0, 7] width 0 height 0
click at [89, 129] on div at bounding box center [251, 120] width 502 height 240
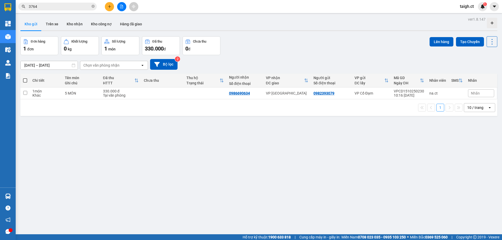
click at [67, 1] on div "Kết quả tìm kiếm ( 4 ) Bộ lọc Mã ĐH Trạng thái Món hàng Thu hộ Tổng cước Chưa c…" at bounding box center [251, 6] width 502 height 13
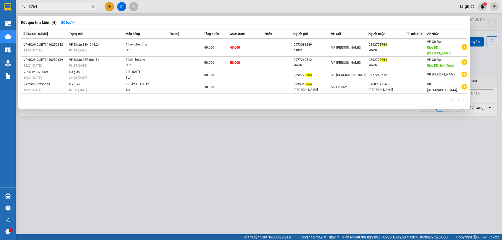
click at [65, 6] on input "3764" at bounding box center [60, 7] width 62 height 6
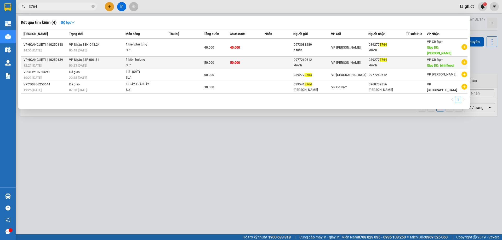
click at [99, 57] on td "VP Nhận 38F-006.51 06:23 [DATE]" at bounding box center [97, 63] width 58 height 12
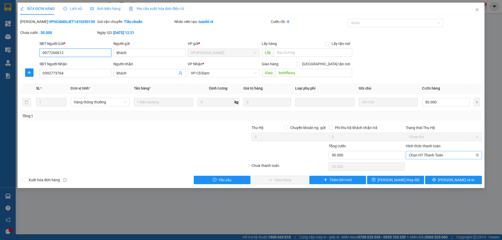
click at [410, 159] on span "Chọn HT Thanh Toán" at bounding box center [444, 155] width 70 height 8
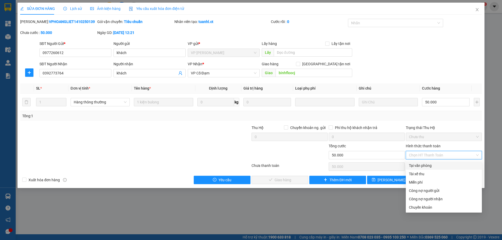
drag, startPoint x: 414, startPoint y: 164, endPoint x: 403, endPoint y: 166, distance: 12.0
click at [414, 164] on div "Tại văn phòng" at bounding box center [444, 166] width 70 height 6
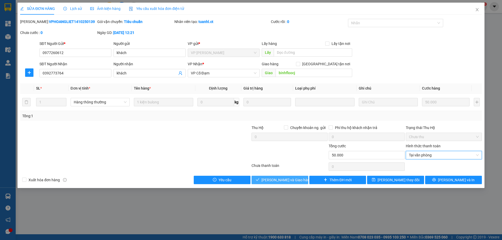
click at [276, 181] on span "[PERSON_NAME] và Giao hàng" at bounding box center [287, 180] width 50 height 6
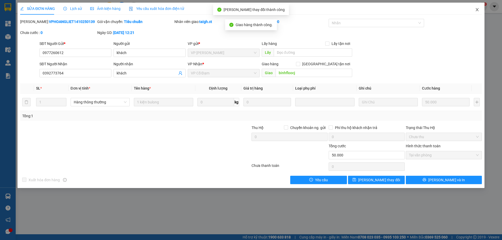
click at [479, 10] on icon "close" at bounding box center [477, 10] width 4 height 4
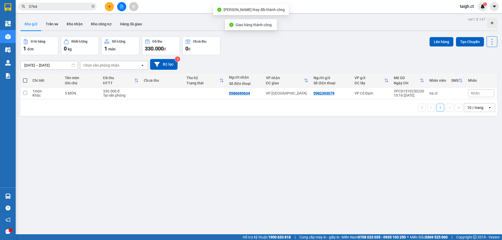
drag, startPoint x: 68, startPoint y: 10, endPoint x: 75, endPoint y: 5, distance: 8.7
click at [67, 10] on span "3764" at bounding box center [57, 7] width 78 height 8
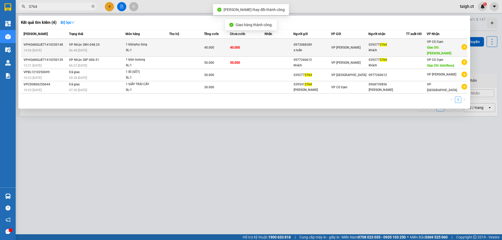
click at [100, 39] on td "VP Nhận 38H-048.24 06:48 [DATE]" at bounding box center [97, 48] width 58 height 18
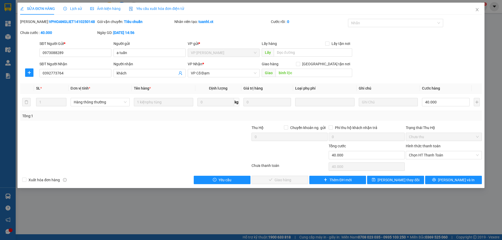
click at [439, 160] on div "Hình thức thanh toán Chọn HT Thanh Toán" at bounding box center [444, 152] width 76 height 18
click at [430, 153] on span "Chọn HT Thanh Toán" at bounding box center [444, 155] width 70 height 8
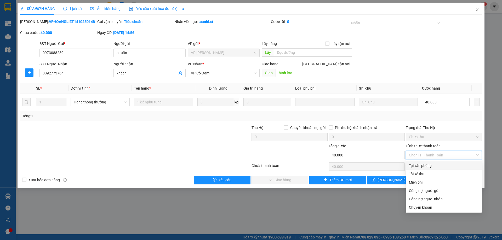
drag, startPoint x: 426, startPoint y: 164, endPoint x: 346, endPoint y: 169, distance: 80.7
click at [425, 164] on div "Tại văn phòng" at bounding box center [444, 166] width 70 height 6
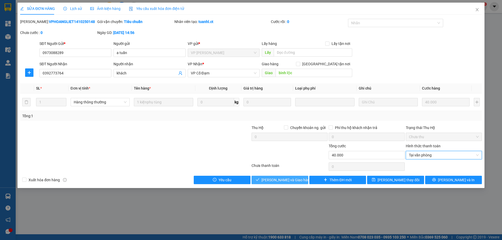
click at [289, 179] on span "[PERSON_NAME] và Giao hàng" at bounding box center [287, 180] width 50 height 6
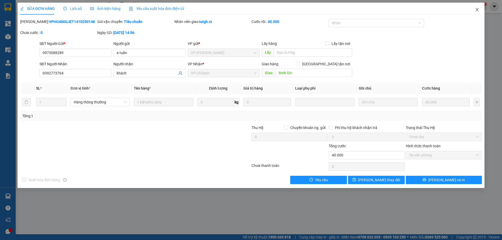
click at [478, 9] on icon "close" at bounding box center [477, 10] width 4 height 4
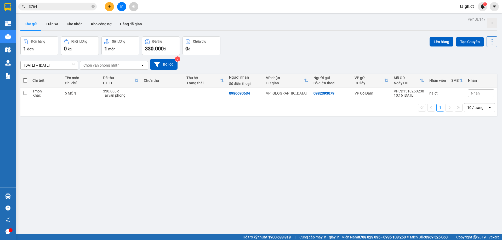
click at [95, 5] on span "3764" at bounding box center [57, 7] width 78 height 8
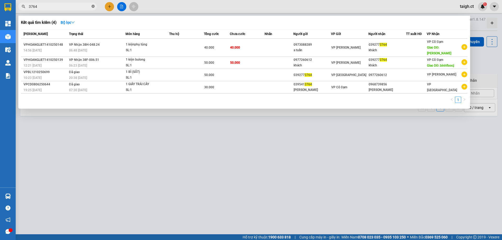
click at [94, 6] on icon "close-circle" at bounding box center [93, 6] width 3 height 3
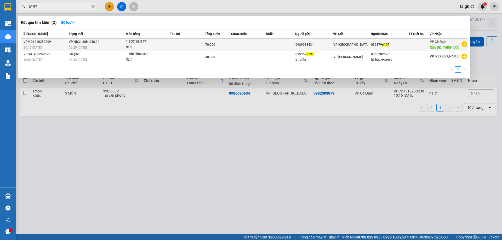
click at [93, 42] on span "VP Nhận 38H-048.24" at bounding box center [84, 42] width 31 height 4
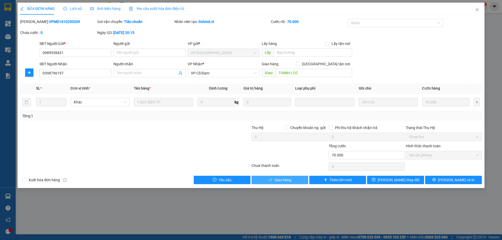
click at [289, 179] on span "Giao hàng" at bounding box center [283, 180] width 17 height 6
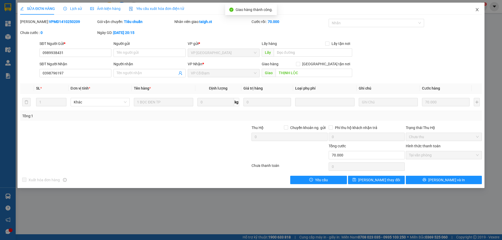
click at [477, 9] on icon "close" at bounding box center [477, 10] width 4 height 4
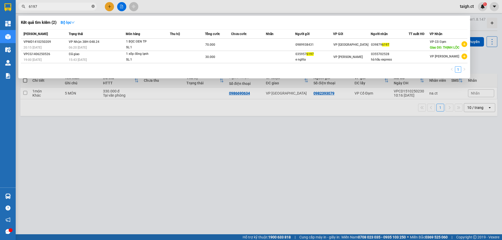
click at [94, 8] on icon "close-circle" at bounding box center [93, 6] width 3 height 3
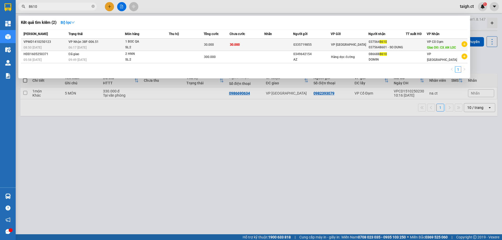
click at [123, 44] on td "VP Nhận 38F-006.51 06:17 [DATE]" at bounding box center [96, 45] width 58 height 12
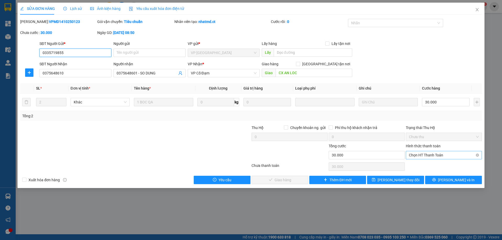
click at [419, 155] on span "Chọn HT Thanh Toán" at bounding box center [444, 155] width 70 height 8
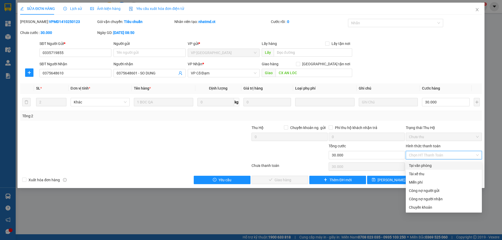
click at [416, 164] on div "Tại văn phòng" at bounding box center [444, 166] width 70 height 6
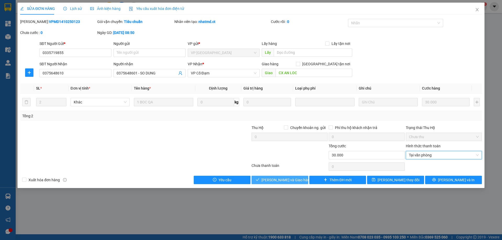
click at [302, 179] on button "[PERSON_NAME] và Giao hàng" at bounding box center [280, 180] width 57 height 8
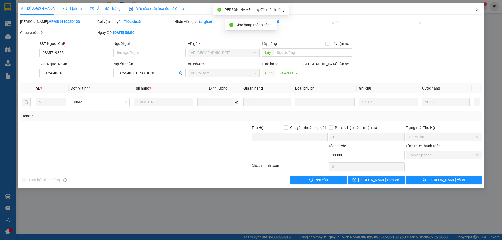
click at [478, 9] on icon "close" at bounding box center [477, 10] width 4 height 4
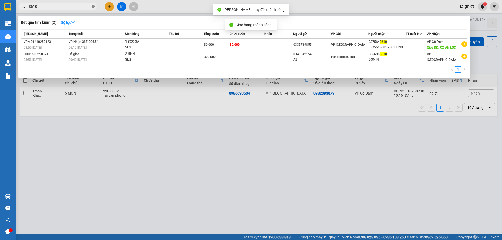
click at [93, 5] on icon "close-circle" at bounding box center [93, 6] width 3 height 3
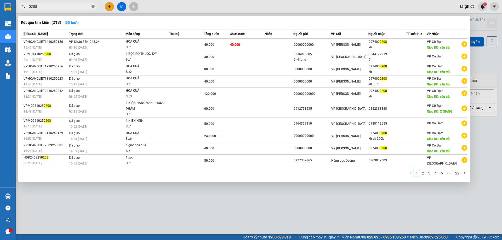
click at [94, 6] on icon "close-circle" at bounding box center [93, 6] width 3 height 3
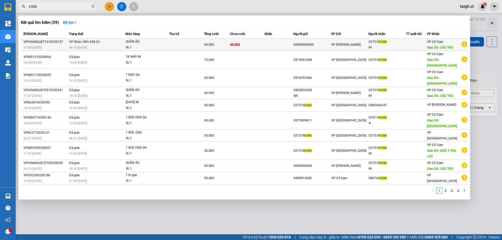
click at [98, 44] on td "VP Nhận 38H-048.24 06:10 [DATE]" at bounding box center [97, 45] width 58 height 12
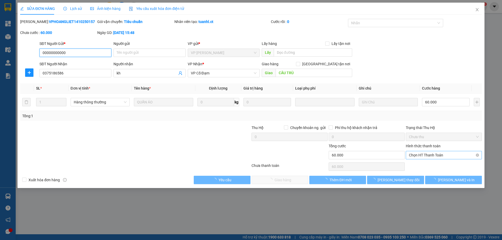
click at [435, 154] on span "Chọn HT Thanh Toán" at bounding box center [444, 155] width 70 height 8
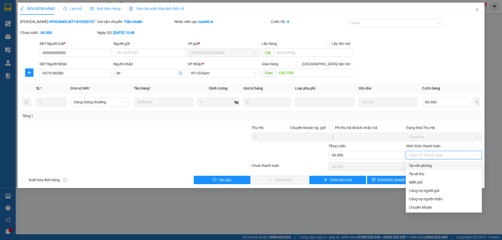
click at [433, 162] on div "Tại văn phòng" at bounding box center [444, 166] width 76 height 8
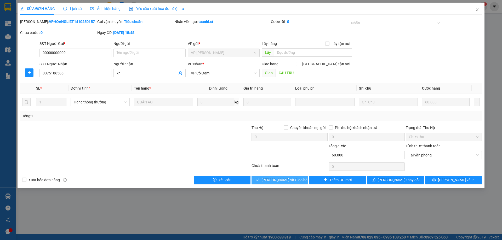
click at [293, 179] on span "[PERSON_NAME] và Giao hàng" at bounding box center [287, 180] width 50 height 6
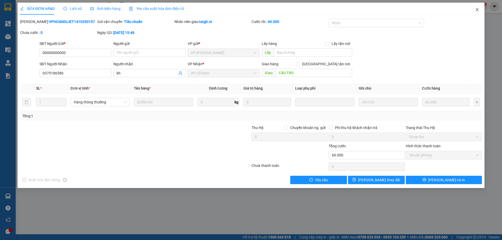
click at [477, 8] on icon "close" at bounding box center [477, 10] width 4 height 4
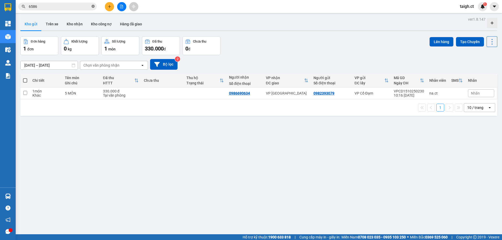
click at [93, 6] on icon "close-circle" at bounding box center [93, 6] width 3 height 3
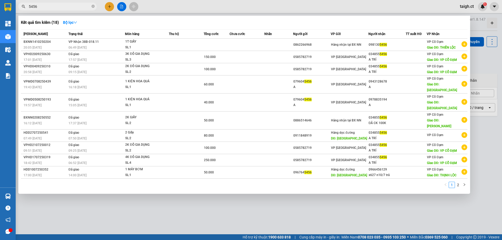
drag, startPoint x: 94, startPoint y: 6, endPoint x: 98, endPoint y: 6, distance: 3.1
click at [94, 6] on icon "close-circle" at bounding box center [93, 6] width 3 height 3
